Goal: Task Accomplishment & Management: Use online tool/utility

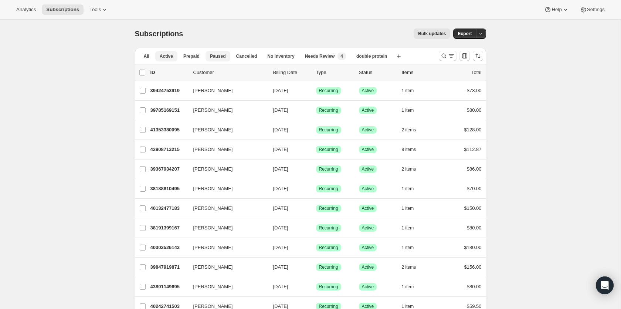
click at [214, 58] on span "Paused" at bounding box center [218, 56] width 16 height 6
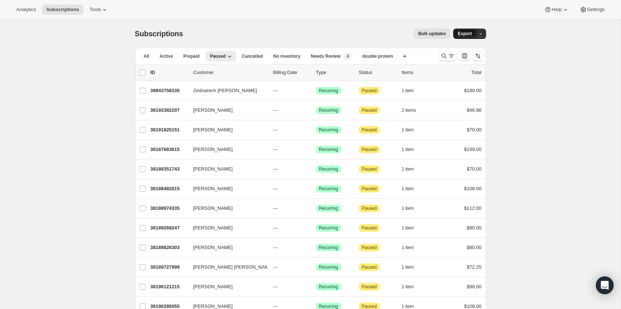
click at [466, 36] on span "Export" at bounding box center [465, 34] width 14 height 6
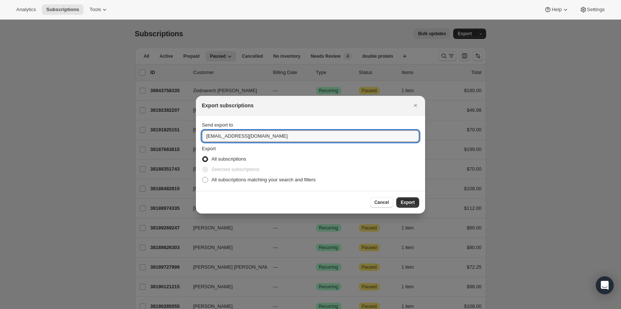
drag, startPoint x: 268, startPoint y: 137, endPoint x: 264, endPoint y: 125, distance: 13.0
click at [263, 125] on div "Send export to [EMAIL_ADDRESS][DOMAIN_NAME]" at bounding box center [310, 131] width 217 height 21
type input "[PERSON_NAME][EMAIL_ADDRESS][DOMAIN_NAME]"
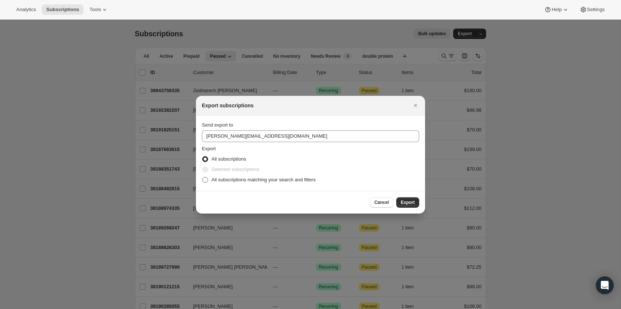
click at [212, 180] on span "All subscriptions matching your search and filters" at bounding box center [264, 180] width 104 height 6
click at [203, 177] on input "All subscriptions matching your search and filters" at bounding box center [202, 177] width 0 height 0
radio input "true"
click at [405, 200] on span "Export" at bounding box center [408, 202] width 14 height 6
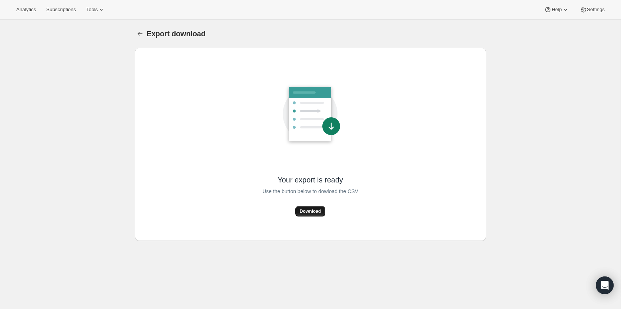
click at [317, 209] on span "Download" at bounding box center [310, 211] width 21 height 6
